Goal: Check status: Check status

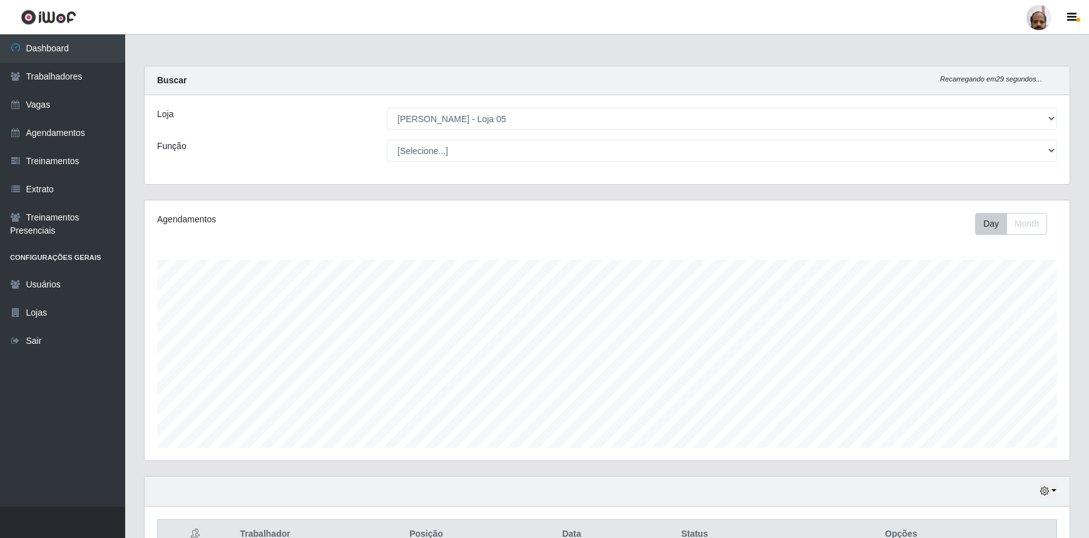
select select "252"
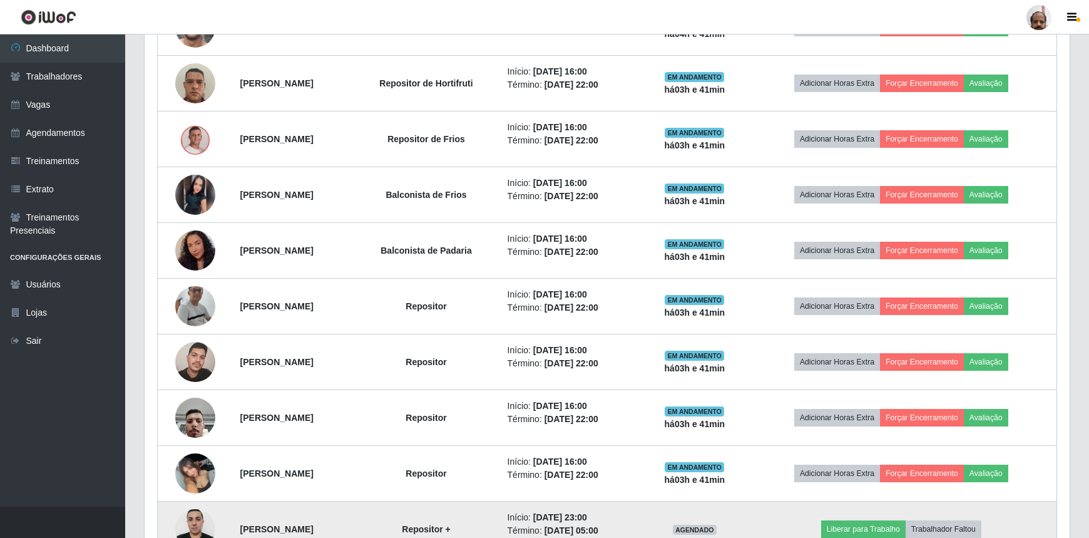
scroll to position [505, 0]
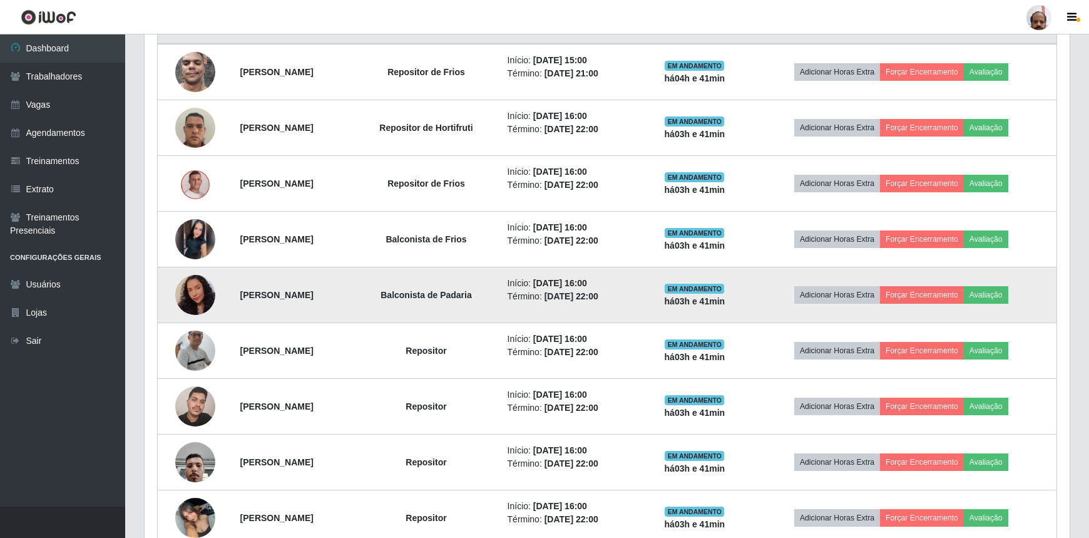
click at [183, 297] on img at bounding box center [195, 294] width 40 height 51
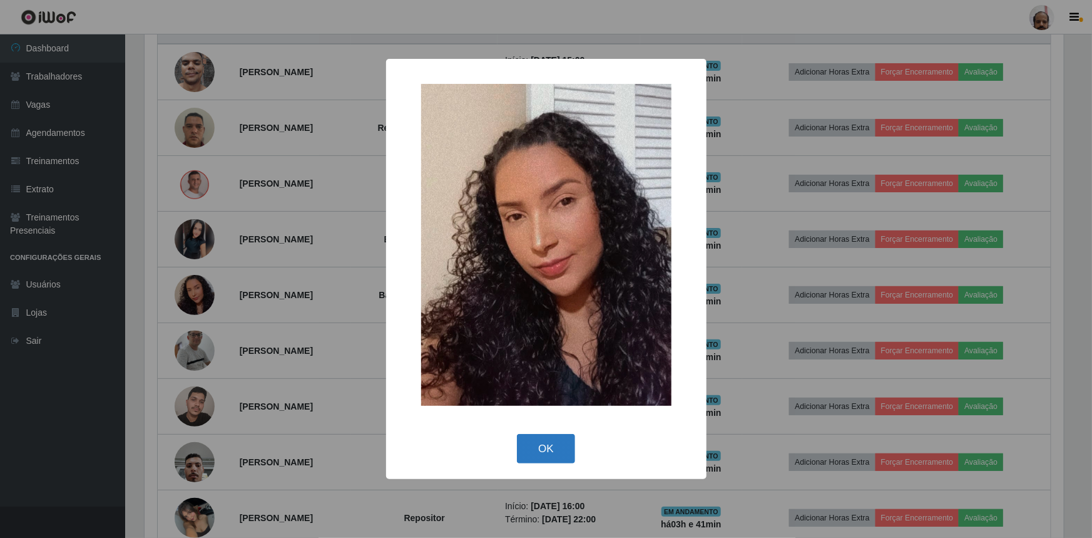
click at [558, 448] on button "OK" at bounding box center [546, 448] width 58 height 29
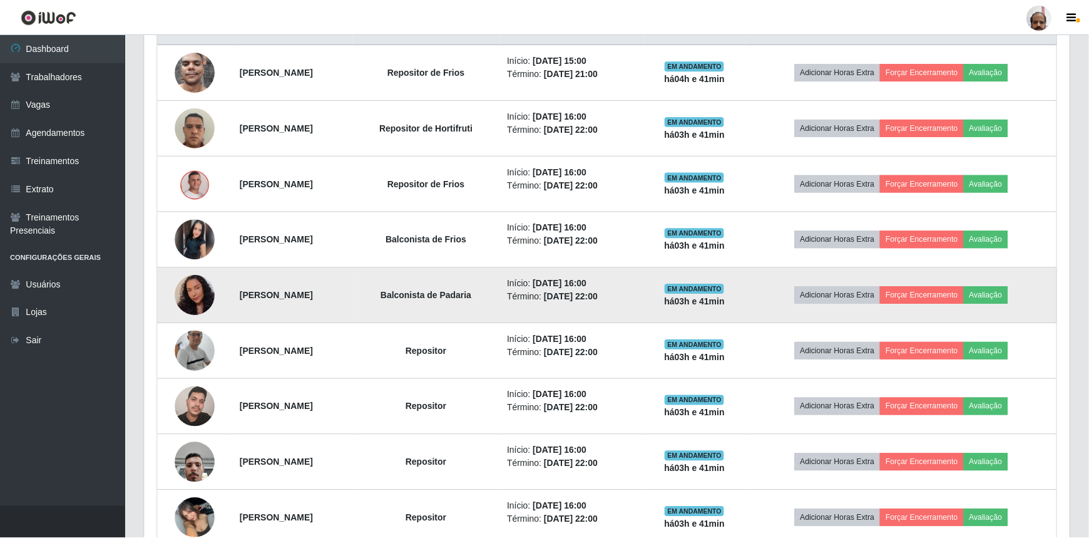
scroll to position [260, 925]
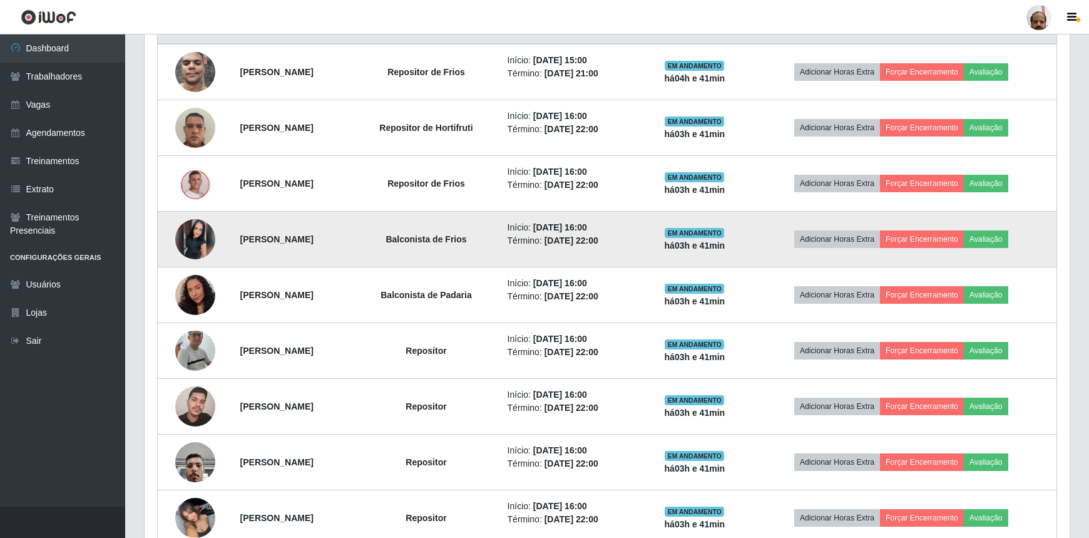
click at [188, 236] on img at bounding box center [195, 239] width 40 height 40
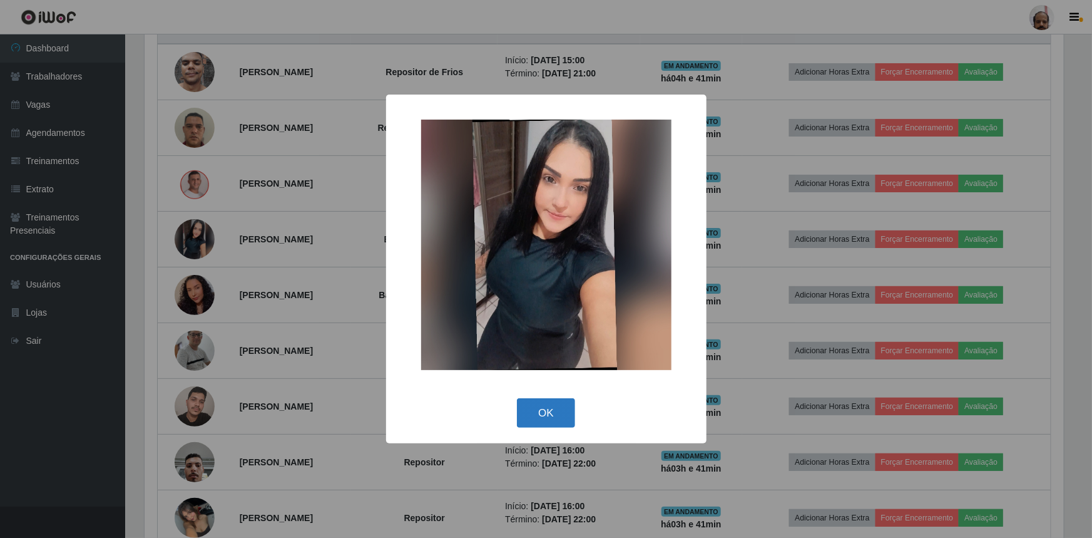
click at [556, 405] on button "OK" at bounding box center [546, 412] width 58 height 29
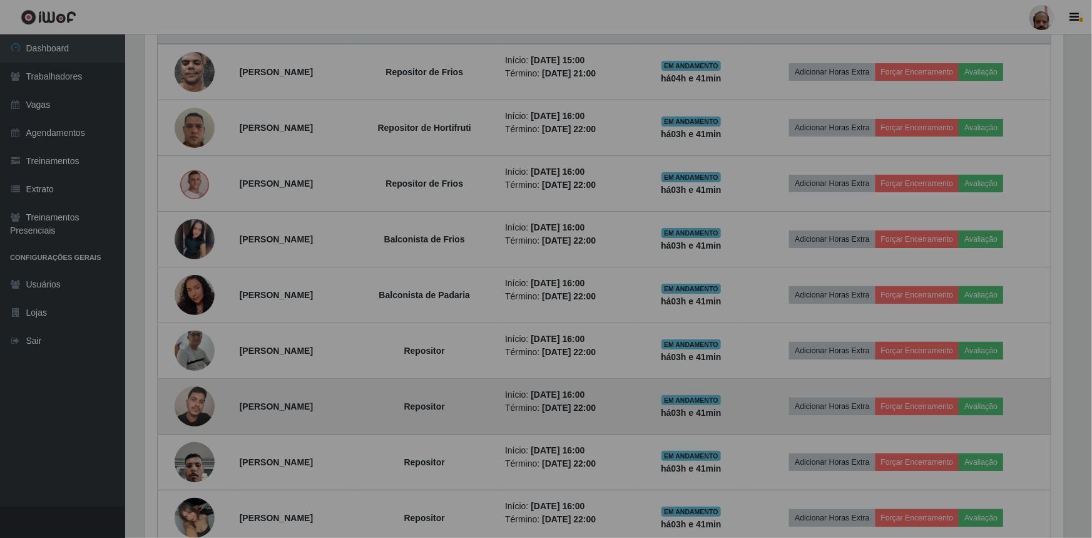
scroll to position [260, 925]
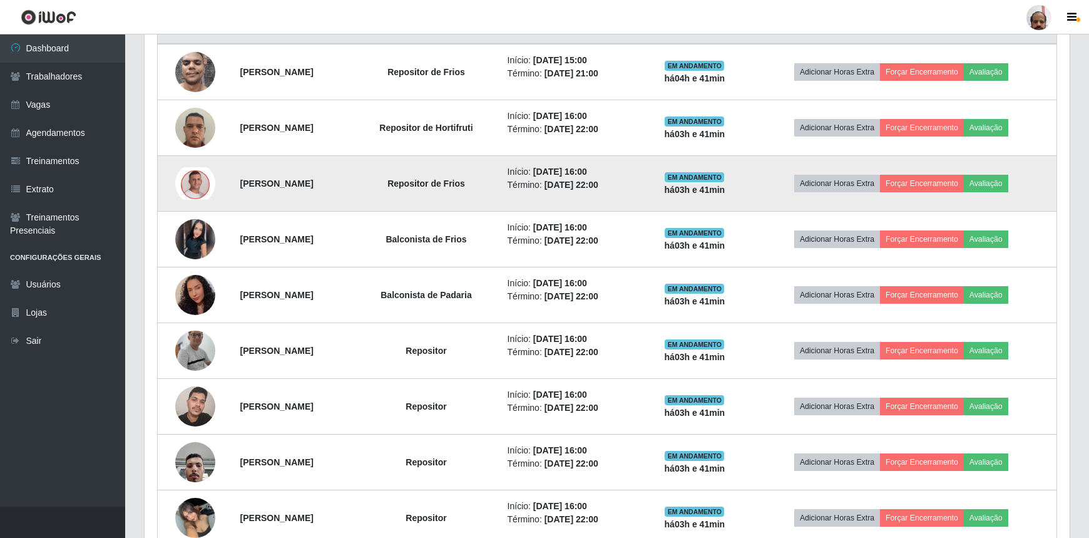
click at [195, 182] on img at bounding box center [195, 183] width 40 height 33
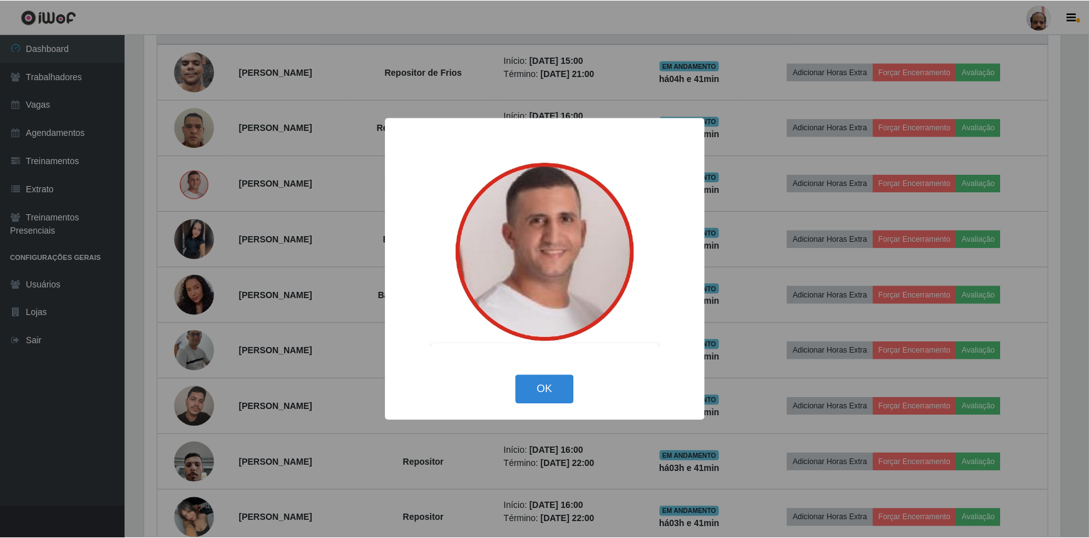
scroll to position [260, 920]
click at [543, 400] on button "OK" at bounding box center [546, 389] width 58 height 29
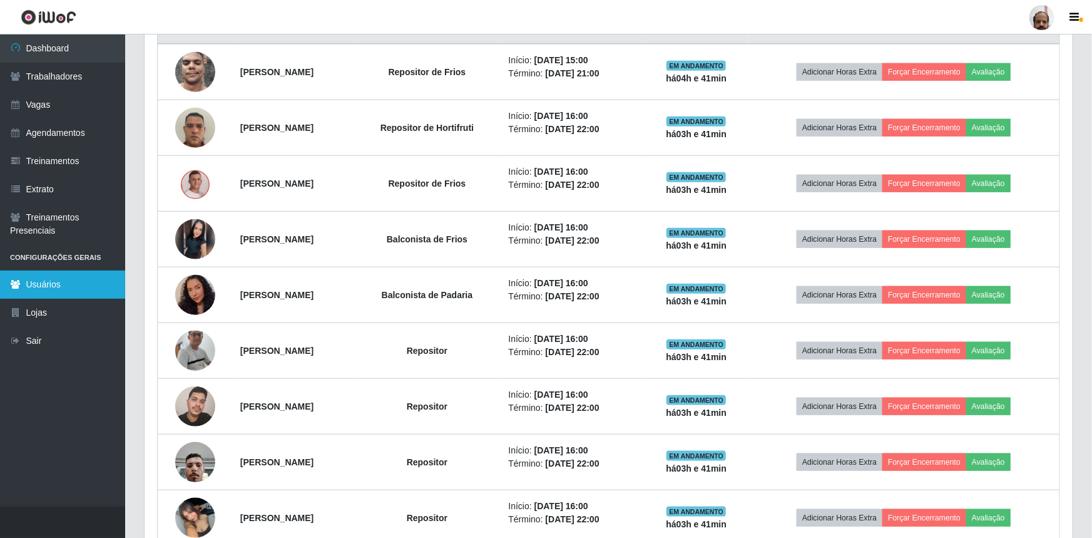
scroll to position [260, 925]
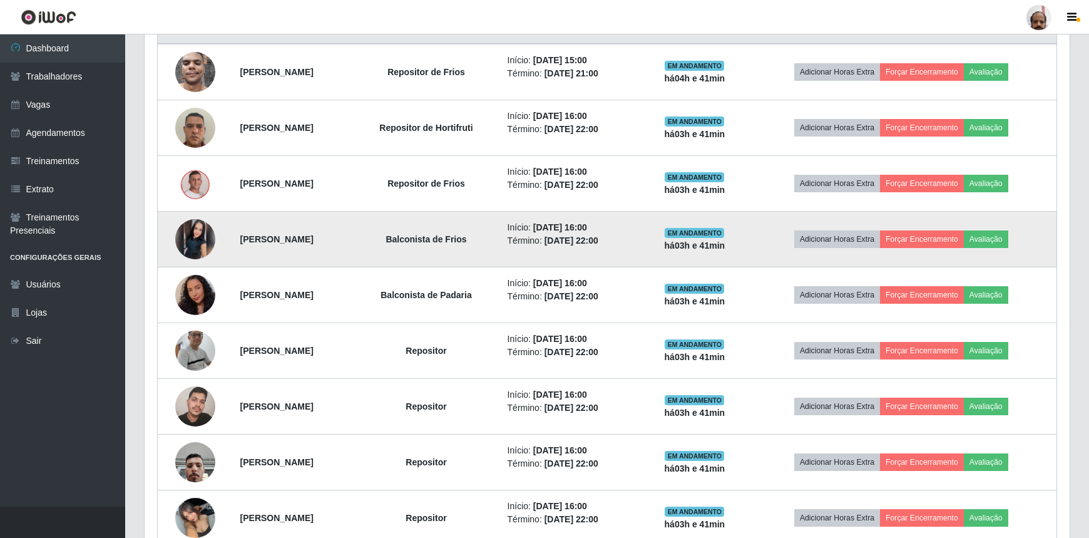
click at [201, 235] on img at bounding box center [195, 239] width 40 height 40
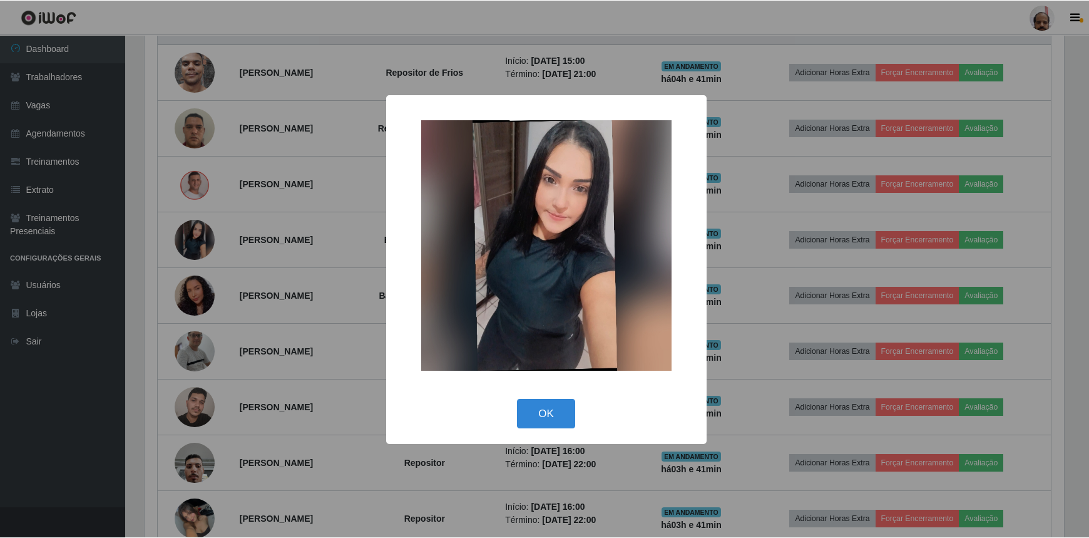
scroll to position [260, 920]
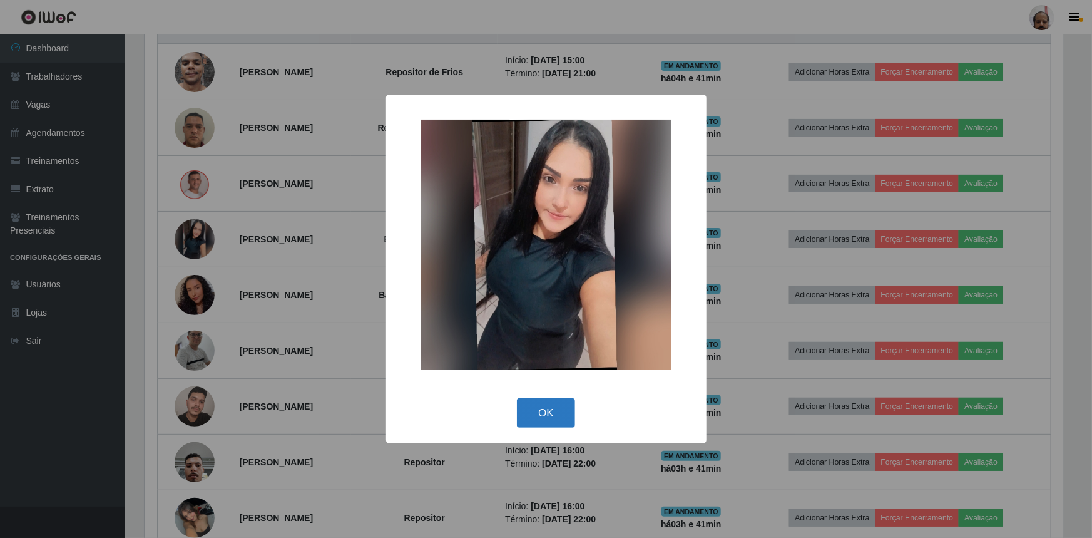
click at [553, 413] on button "OK" at bounding box center [546, 412] width 58 height 29
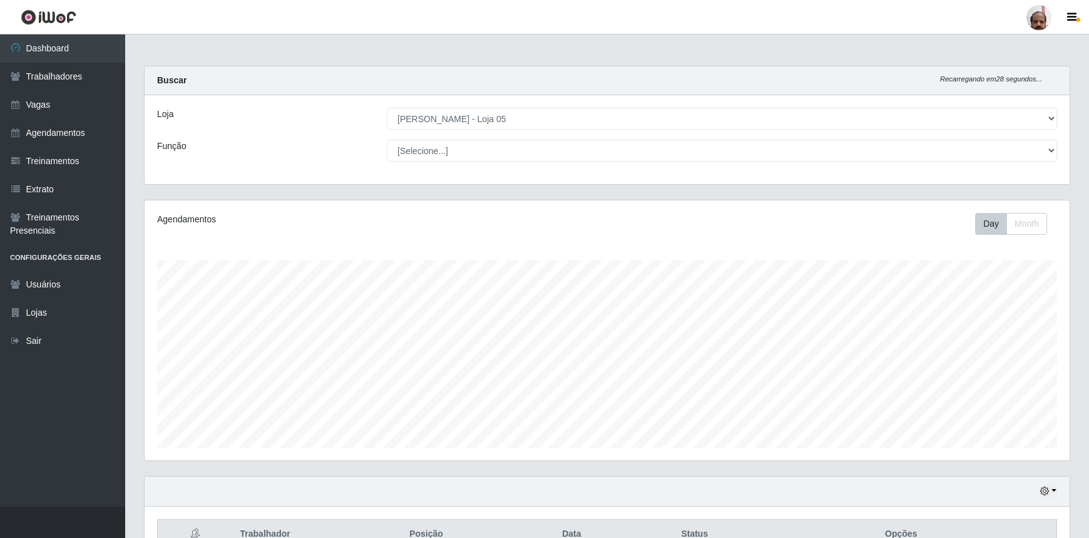
scroll to position [170, 0]
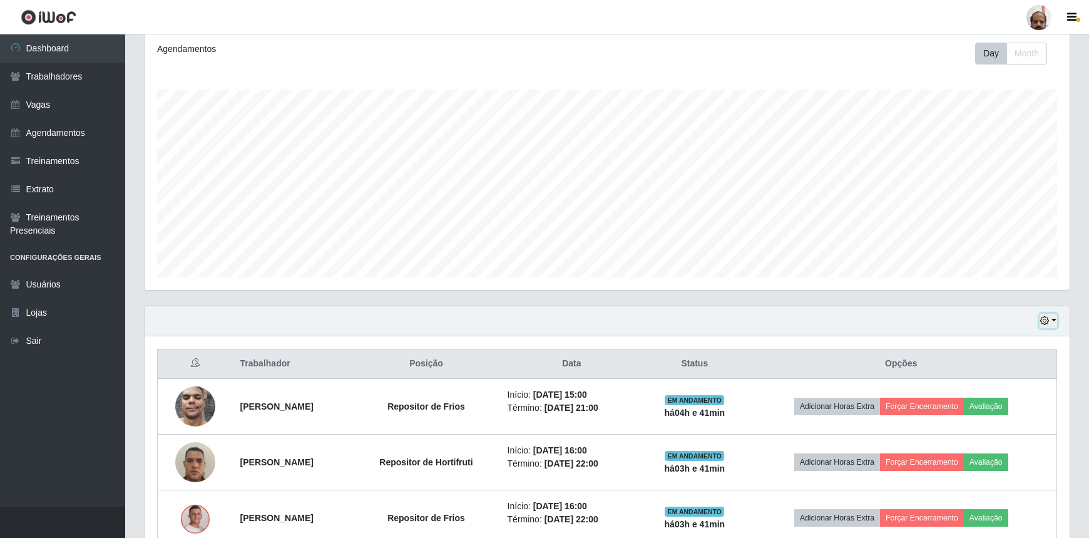
click at [1052, 322] on button "button" at bounding box center [1049, 321] width 18 height 14
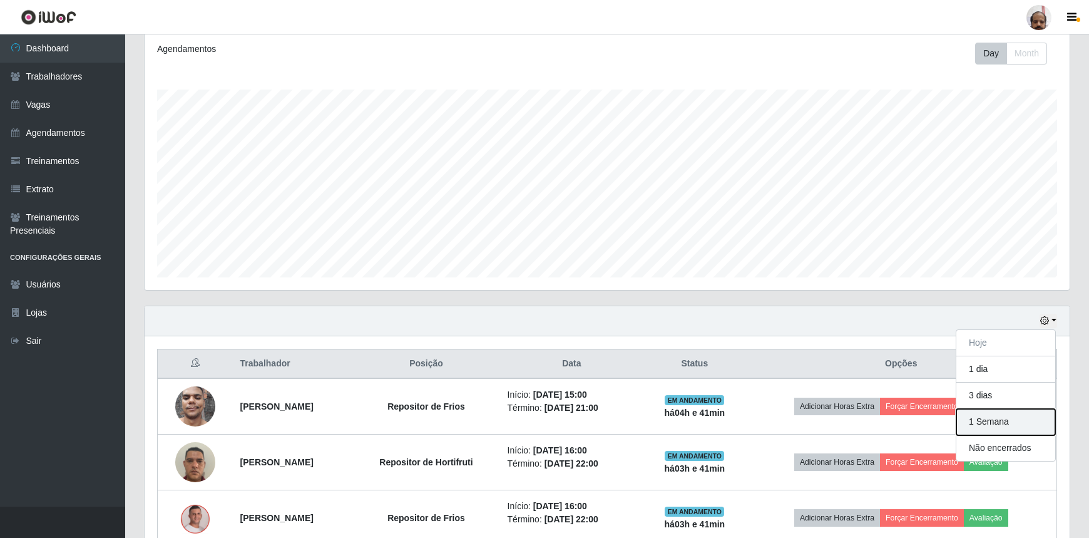
click at [979, 426] on button "1 Semana" at bounding box center [1006, 422] width 99 height 26
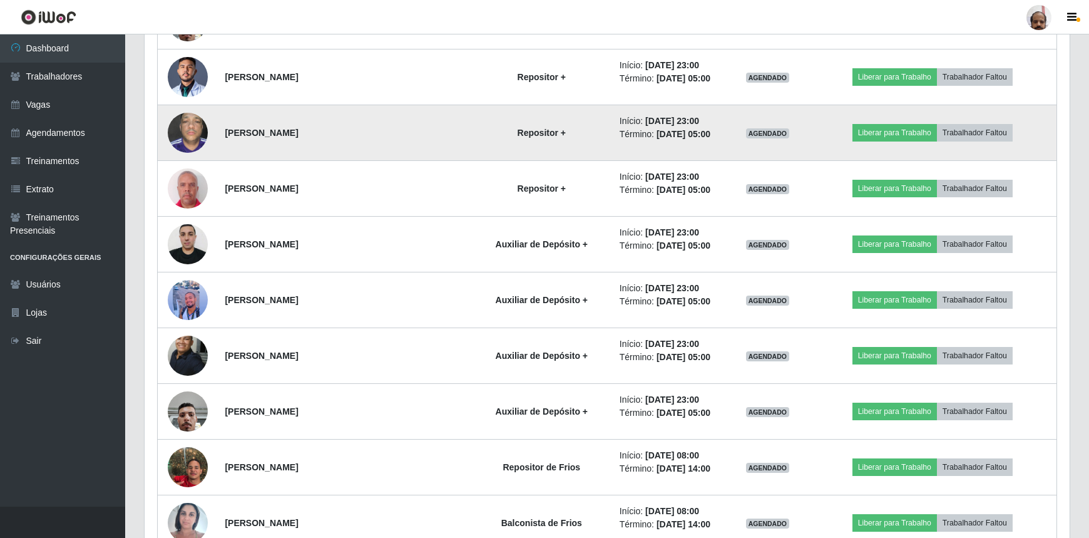
scroll to position [2617, 0]
